Goal: Find contact information: Find contact information

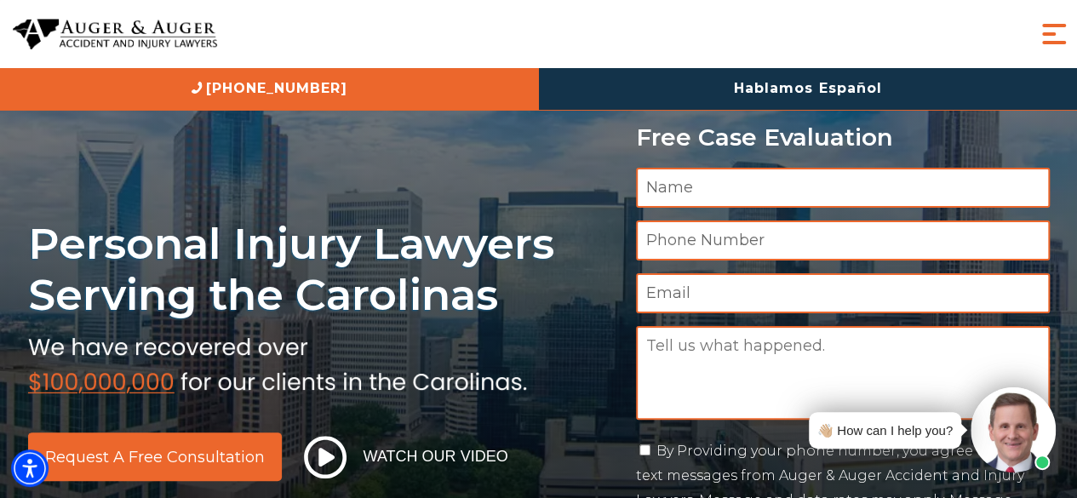
scroll to position [40, 0]
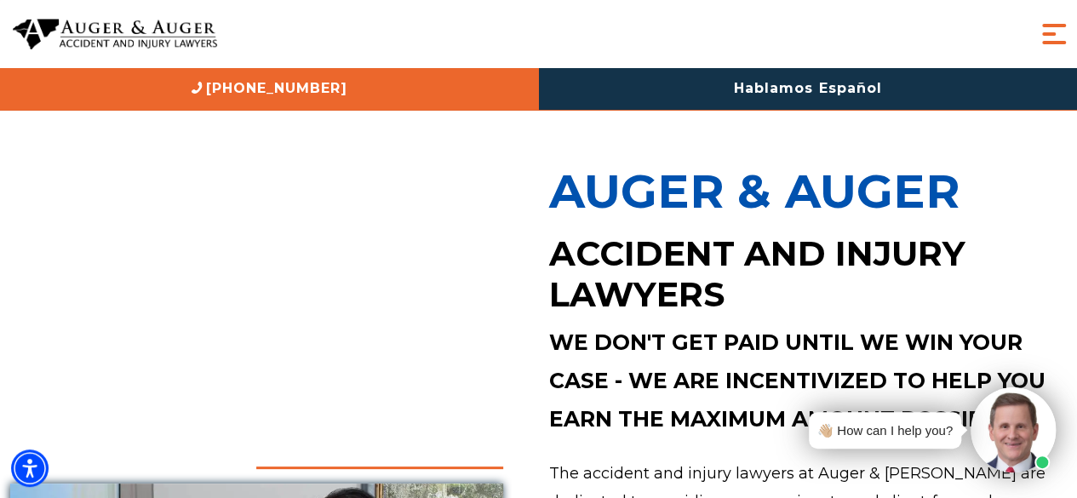
scroll to position [587, 0]
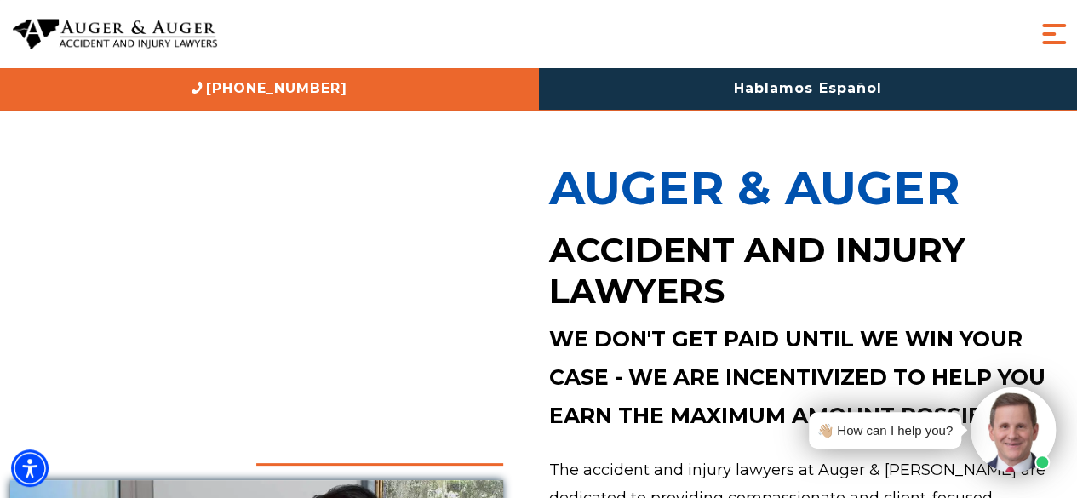
click at [1053, 22] on span "Menu" at bounding box center [1054, 34] width 34 height 34
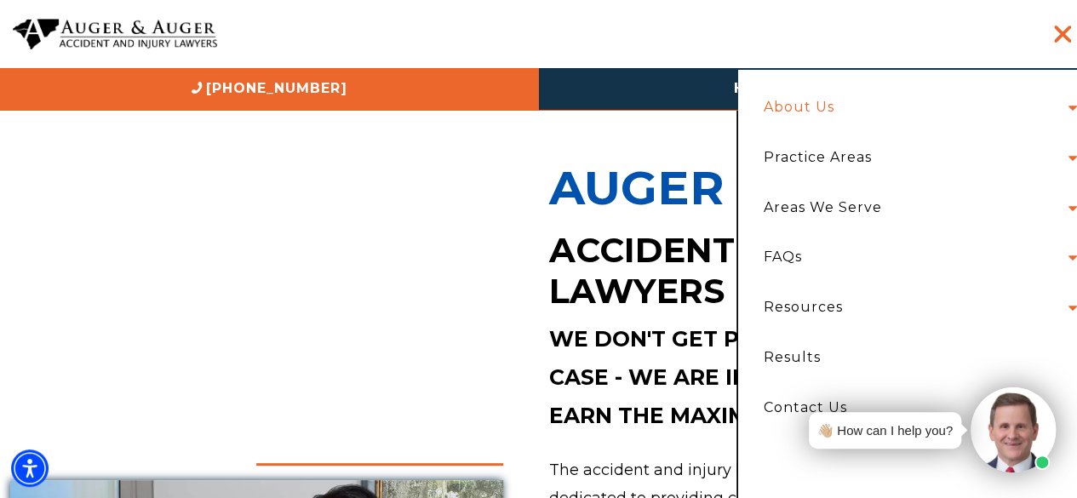
click at [806, 106] on link "About Us" at bounding box center [799, 108] width 96 height 50
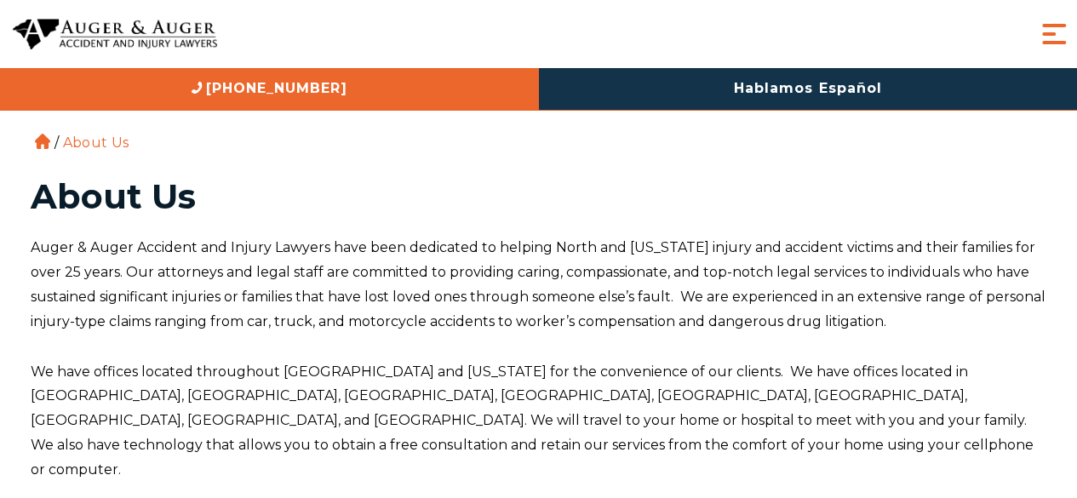
click at [1062, 21] on span "Menu" at bounding box center [1054, 34] width 34 height 34
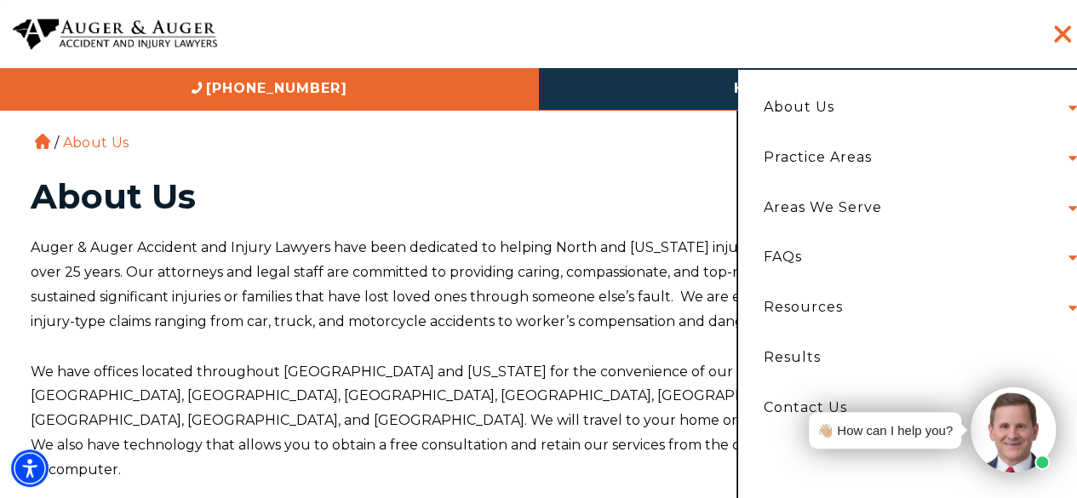
click at [1059, 109] on li "About Us Attorneys [PERSON_NAME] [PERSON_NAME] [PERSON_NAME] [PERSON_NAME] [PER…" at bounding box center [916, 108] width 330 height 50
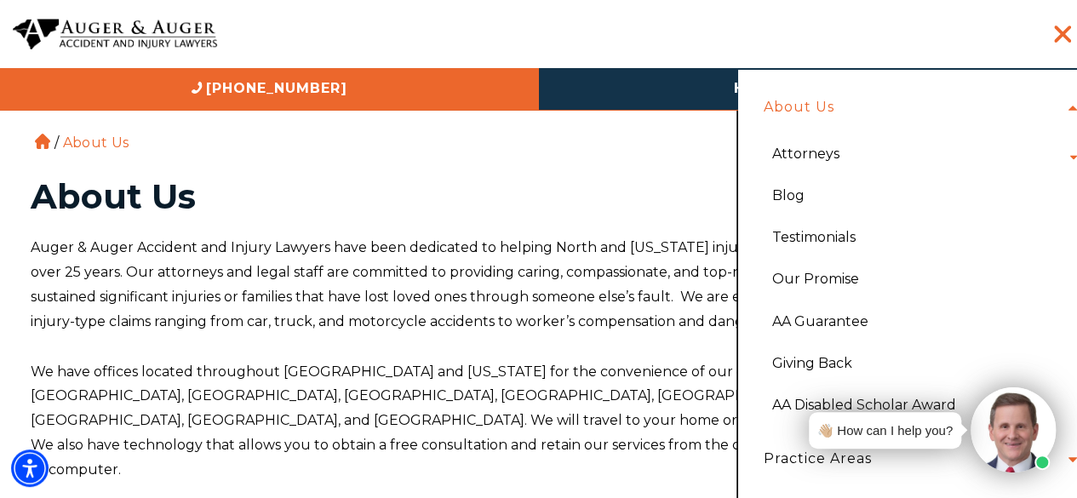
click at [869, 152] on li "Attorneys Herbert Auger Arlene Auger Hunter Gillespie Madison McLawhorn Tyler S…" at bounding box center [921, 154] width 322 height 42
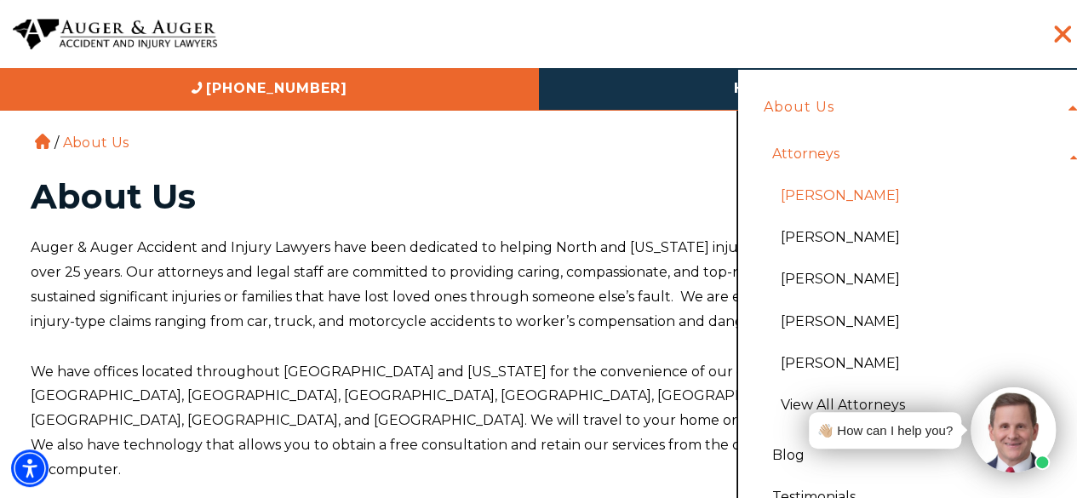
click at [825, 193] on link "[PERSON_NAME]" at bounding box center [924, 196] width 313 height 42
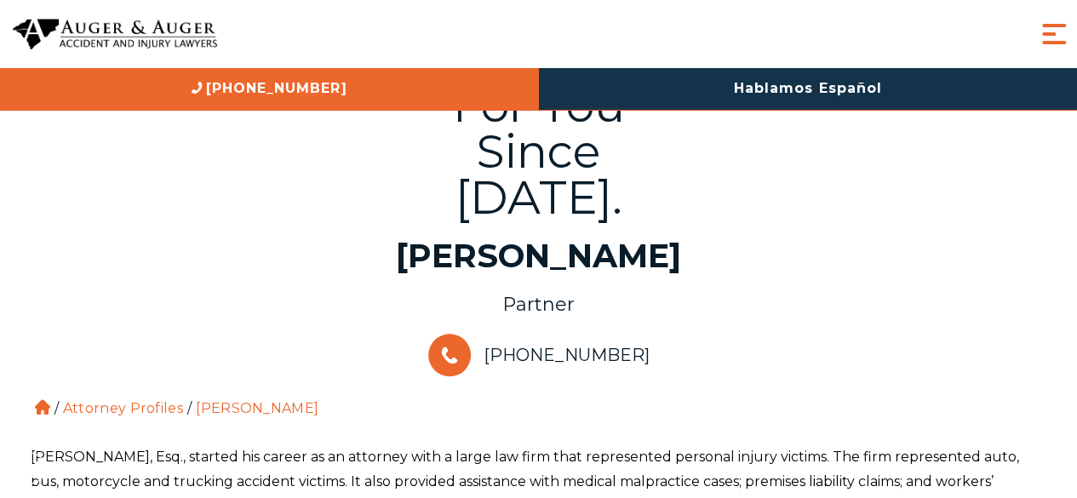
scroll to position [501, 0]
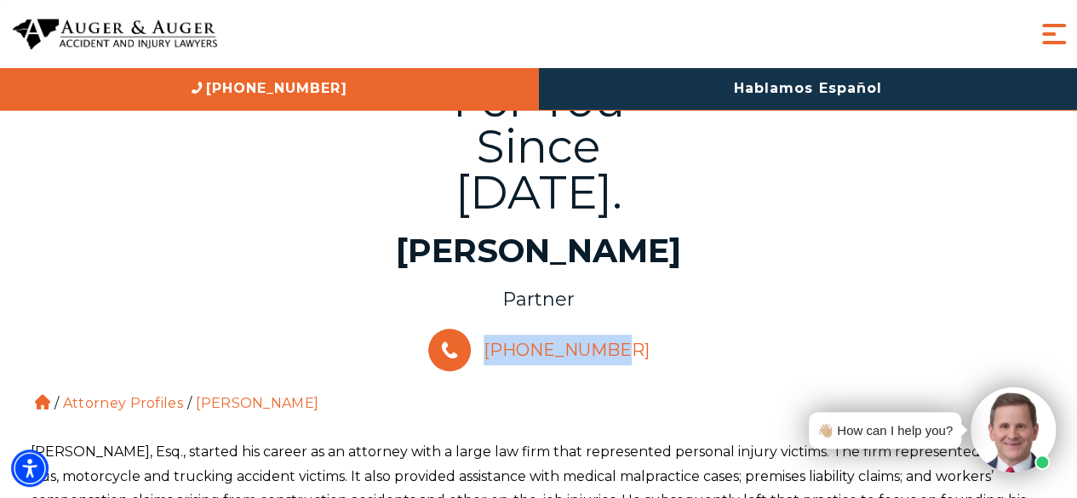
drag, startPoint x: 644, startPoint y: 301, endPoint x: 618, endPoint y: 304, distance: 25.7
click at [618, 324] on div "[PHONE_NUMBER]" at bounding box center [539, 349] width 1022 height 51
copy link "[PHONE_NUMBER]"
